Goal: Task Accomplishment & Management: Use online tool/utility

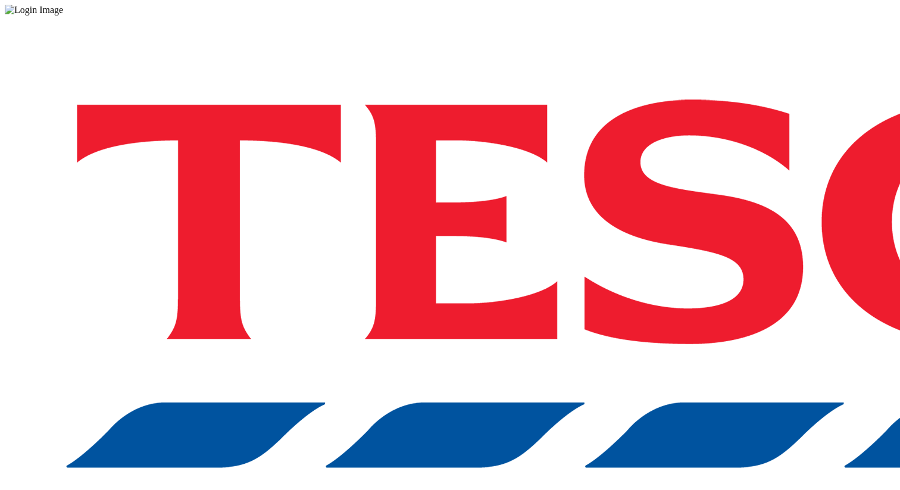
click at [619, 111] on div "Log in to the Spectra’s dashboard using Tesco’s credentials. If you don’t have …" at bounding box center [450, 311] width 891 height 592
